Goal: Task Accomplishment & Management: Complete application form

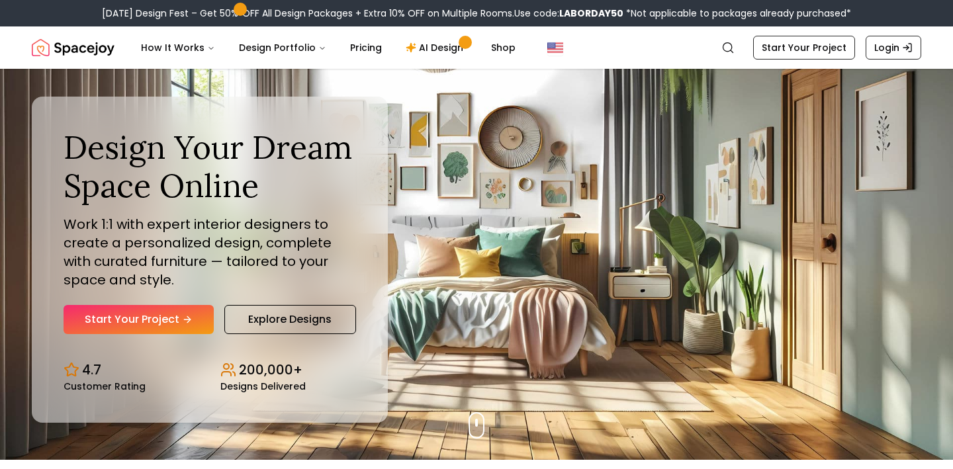
scroll to position [9, 0]
click at [175, 321] on link "Start Your Project" at bounding box center [139, 320] width 150 height 29
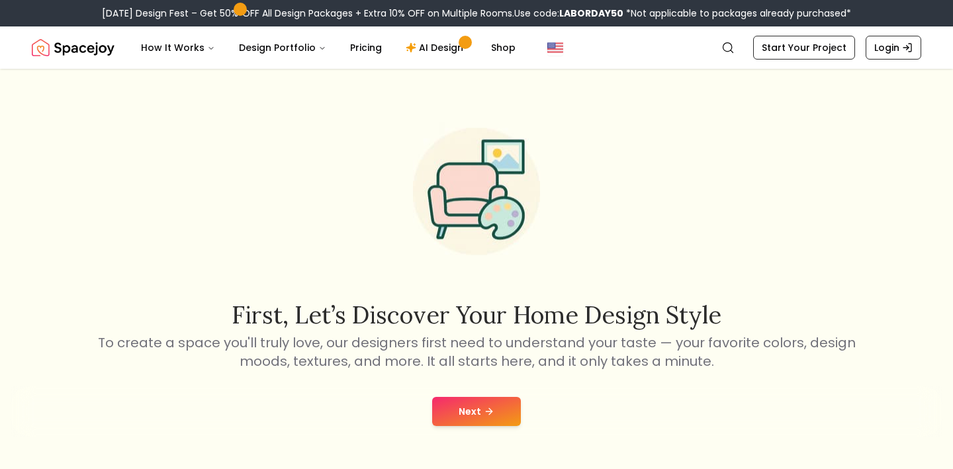
click at [470, 396] on div "Next" at bounding box center [476, 411] width 931 height 50
click at [470, 402] on button "Next" at bounding box center [476, 411] width 89 height 29
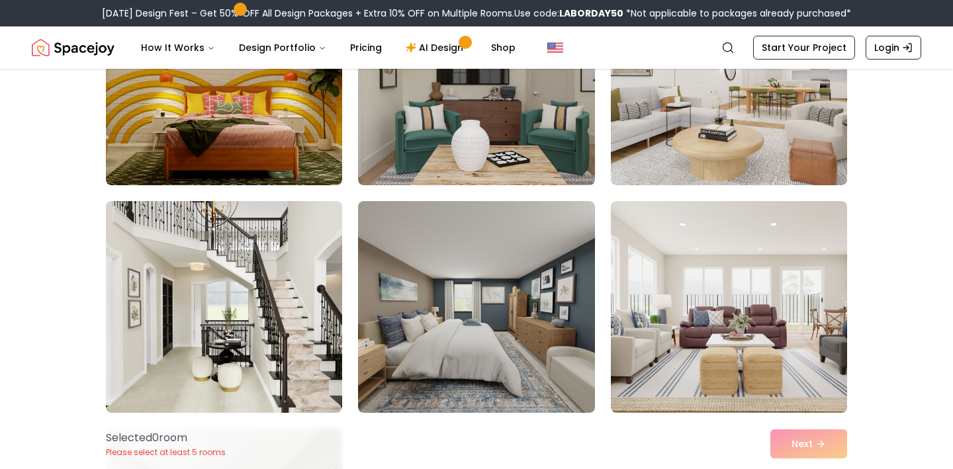
scroll to position [429, 0]
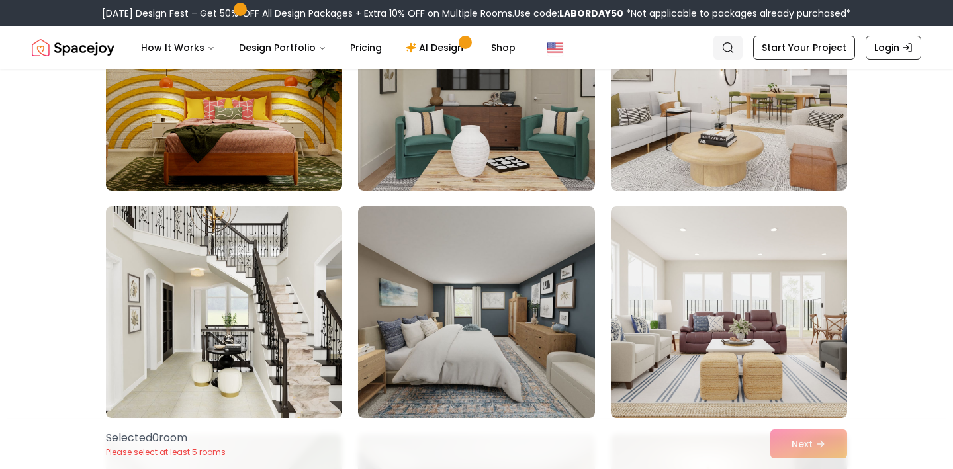
click at [732, 44] on icon "Global" at bounding box center [727, 47] width 13 height 13
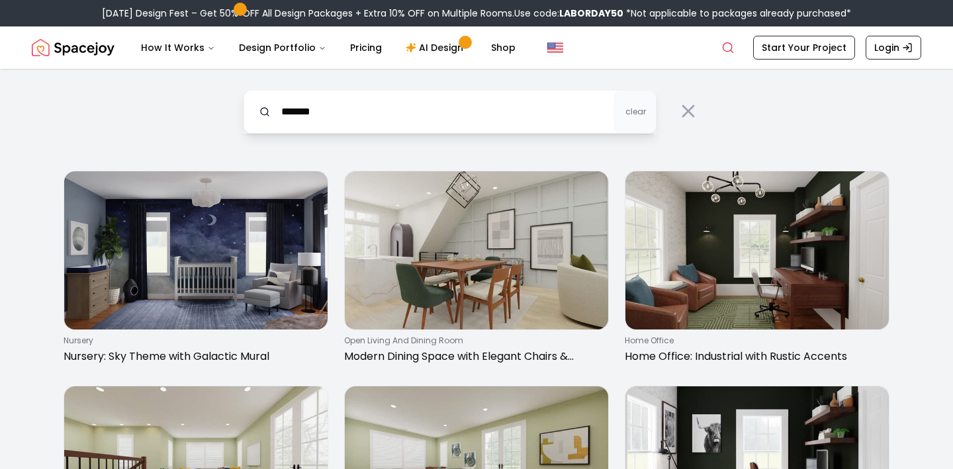
type input "*******"
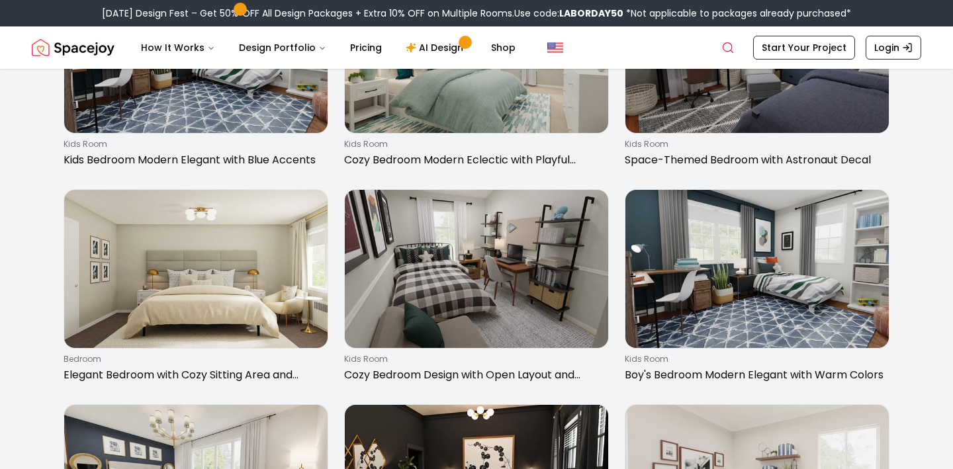
scroll to position [1057, 0]
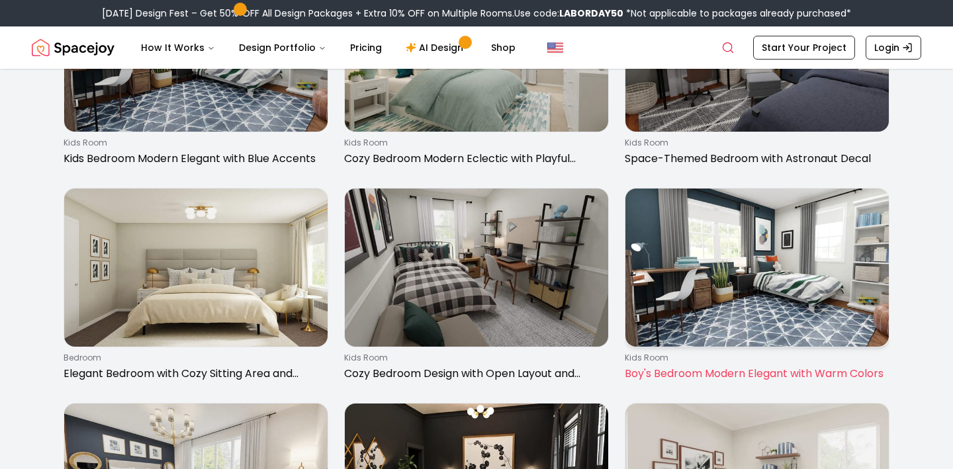
click at [760, 286] on img at bounding box center [756, 268] width 263 height 158
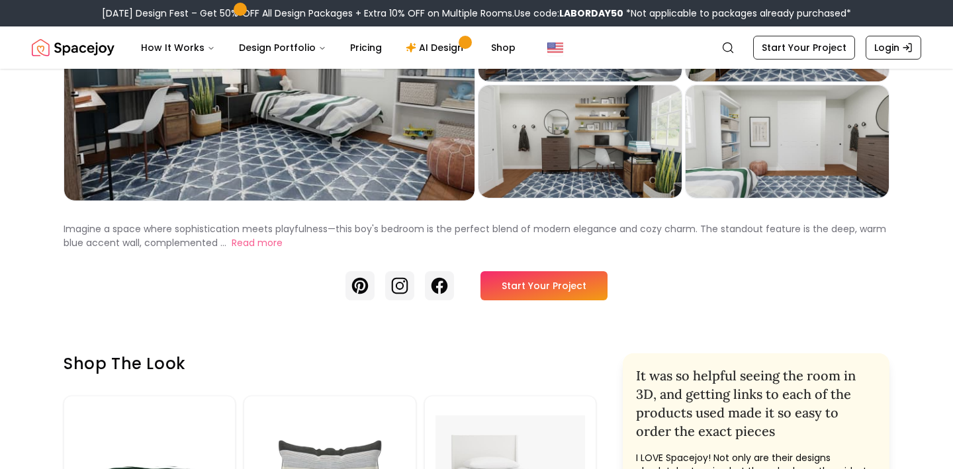
scroll to position [169, 0]
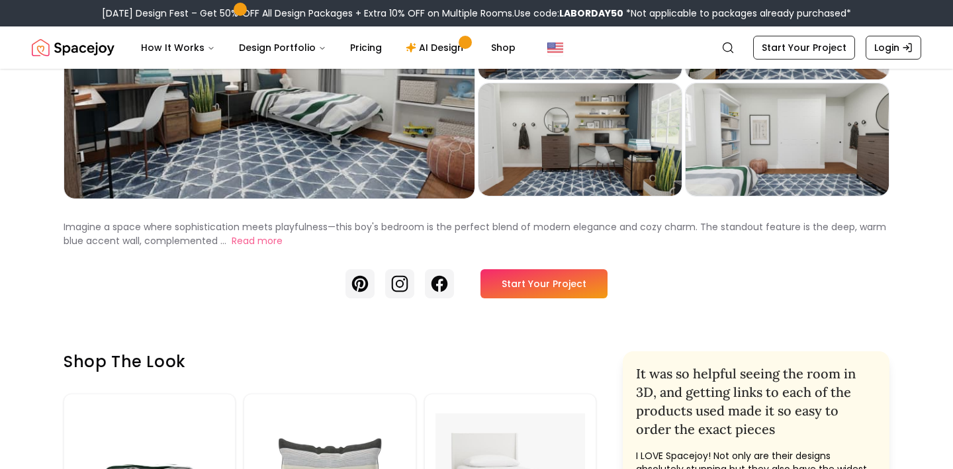
click at [546, 287] on link "Start Your Project" at bounding box center [543, 283] width 127 height 29
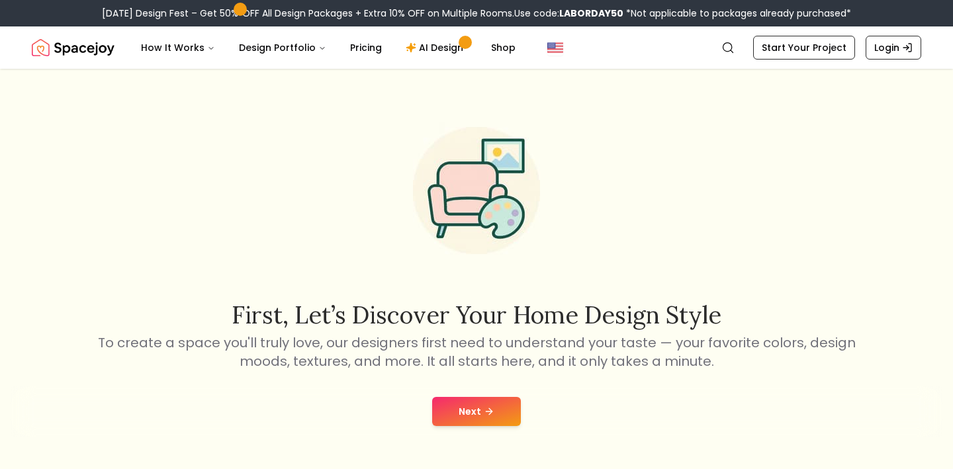
click at [471, 414] on button "Next" at bounding box center [476, 411] width 89 height 29
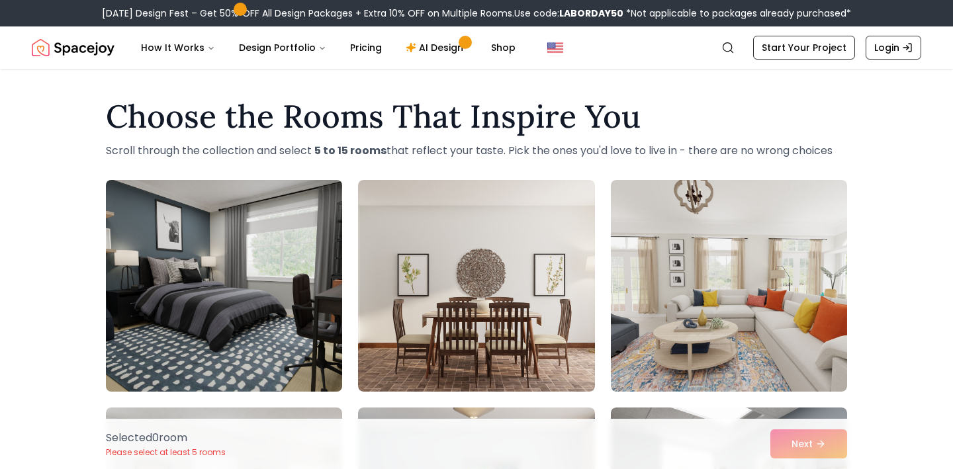
click at [284, 240] on img at bounding box center [224, 286] width 248 height 222
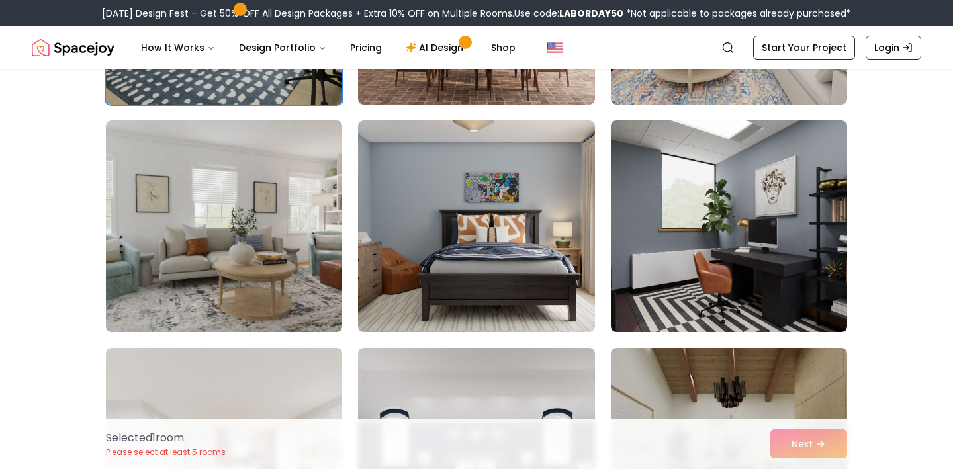
scroll to position [288, 0]
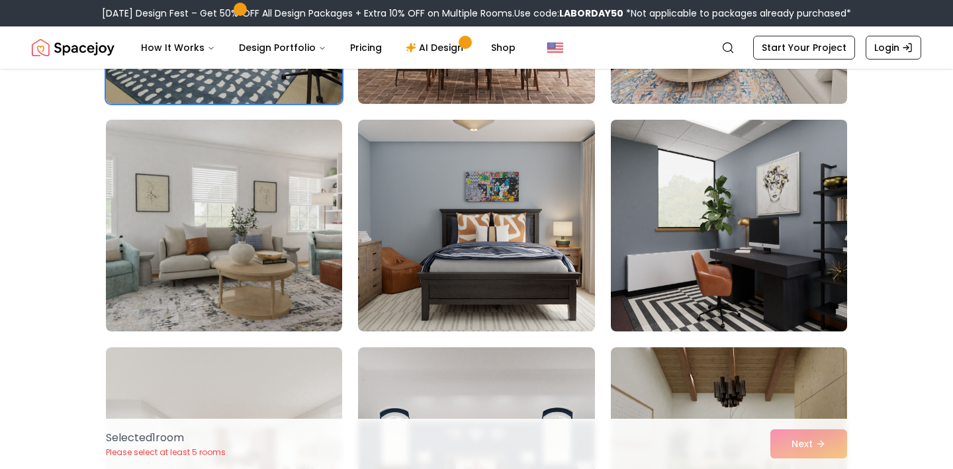
click at [699, 251] on img at bounding box center [729, 225] width 248 height 222
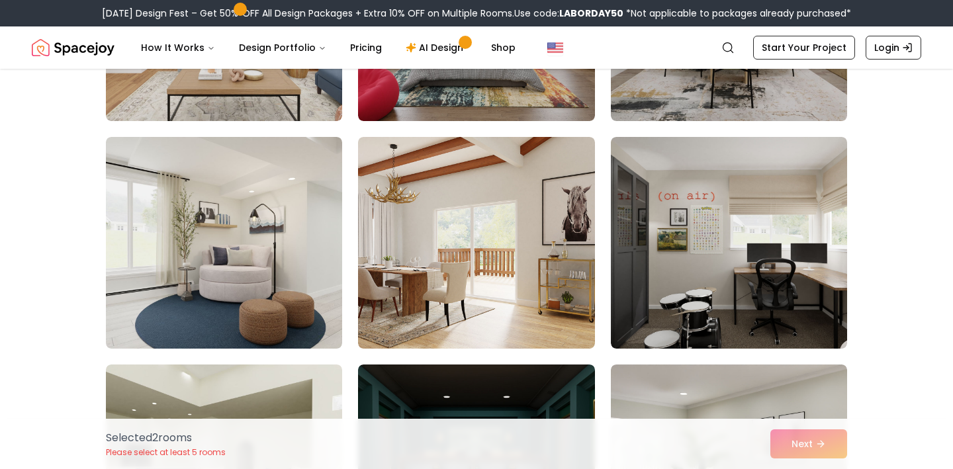
scroll to position [727, 0]
